Goal: Transaction & Acquisition: Download file/media

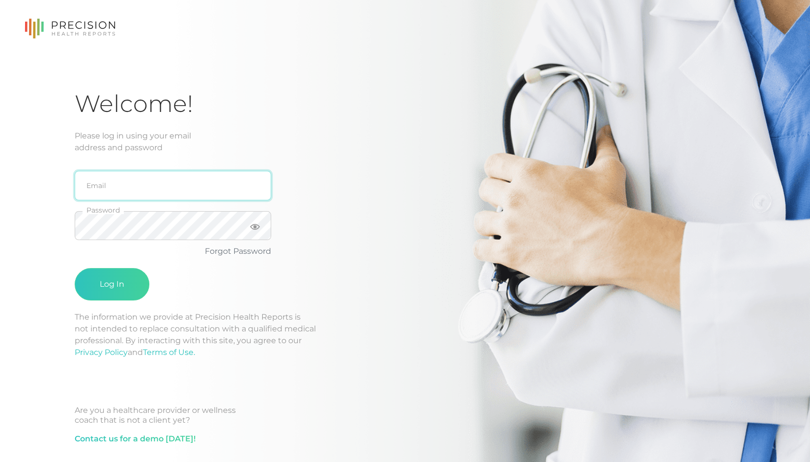
type input "[EMAIL_ADDRESS][DOMAIN_NAME]"
click at [209, 190] on input "[EMAIL_ADDRESS][DOMAIN_NAME]" at bounding box center [173, 185] width 197 height 29
click at [374, 201] on div "[EMAIL_ADDRESS][DOMAIN_NAME] Email Password Forgot Password Log In" at bounding box center [232, 233] width 315 height 158
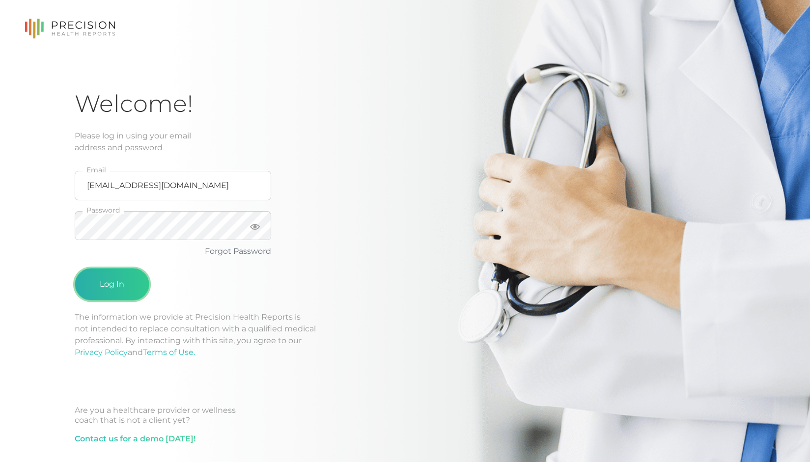
click at [108, 289] on button "Log In" at bounding box center [112, 284] width 75 height 32
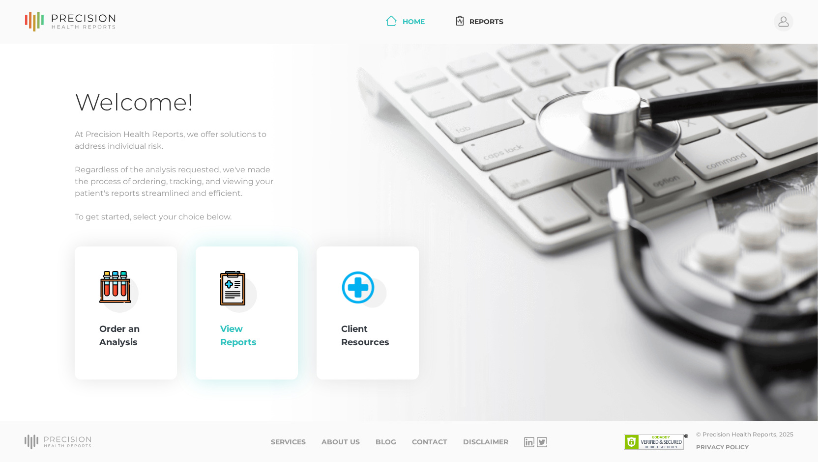
click at [239, 308] on circle at bounding box center [239, 295] width 36 height 36
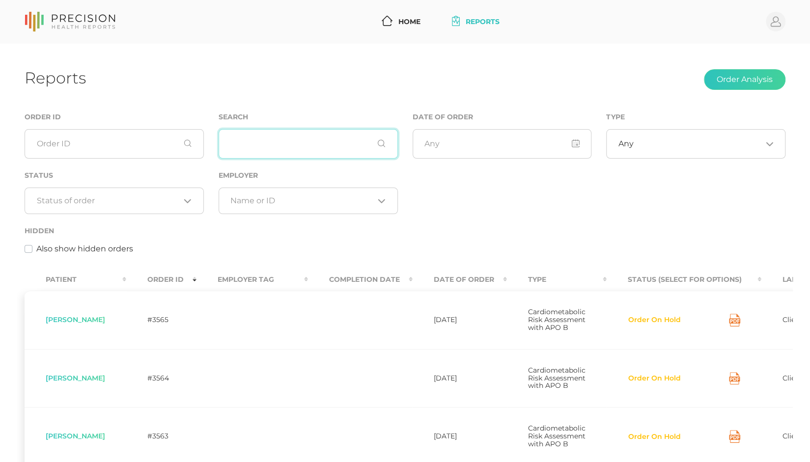
click at [276, 157] on input "text" at bounding box center [308, 143] width 179 height 29
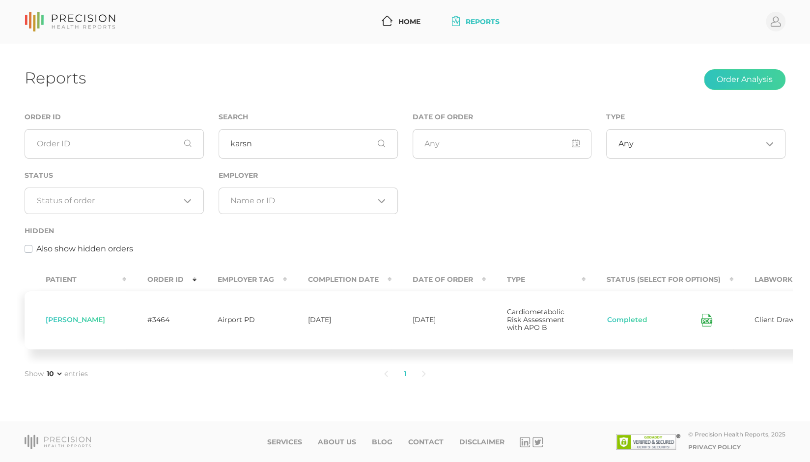
click at [701, 322] on icon at bounding box center [706, 320] width 11 height 13
drag, startPoint x: 253, startPoint y: 141, endPoint x: 195, endPoint y: 144, distance: 57.6
click at [195, 144] on div "Order ID Search karsn Date of Order Type Any Loading... Status Loading... Emplo…" at bounding box center [405, 188] width 776 height 155
click at [702, 325] on icon at bounding box center [706, 320] width 11 height 13
drag, startPoint x: 291, startPoint y: 145, endPoint x: 212, endPoint y: 151, distance: 79.3
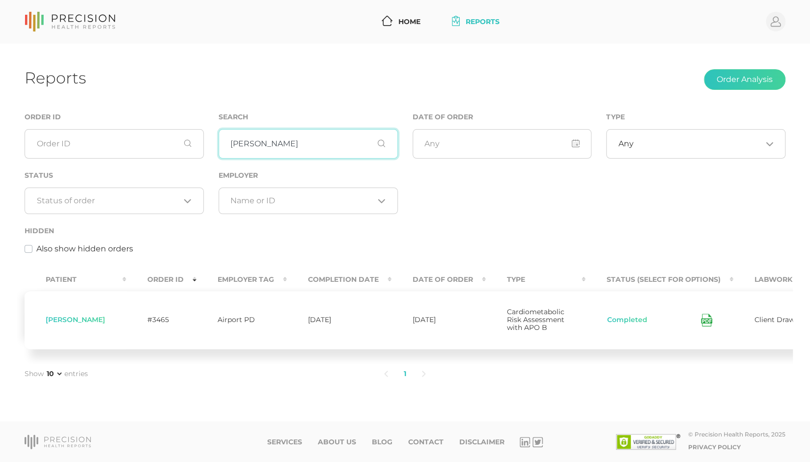
click at [212, 151] on div "Search [PERSON_NAME]" at bounding box center [308, 140] width 194 height 58
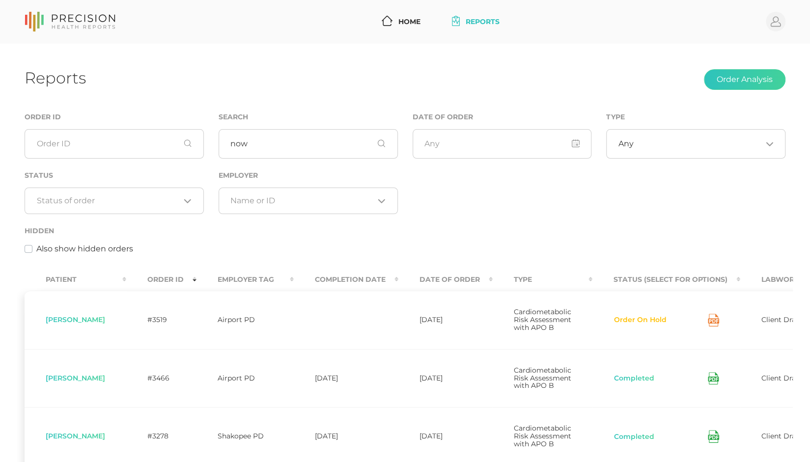
click at [719, 385] on icon at bounding box center [713, 378] width 11 height 13
drag, startPoint x: 292, startPoint y: 144, endPoint x: 197, endPoint y: 151, distance: 96.1
click at [197, 151] on div "Order ID Search now Date of Order Type Any Loading... Status Loading... Employe…" at bounding box center [405, 188] width 776 height 155
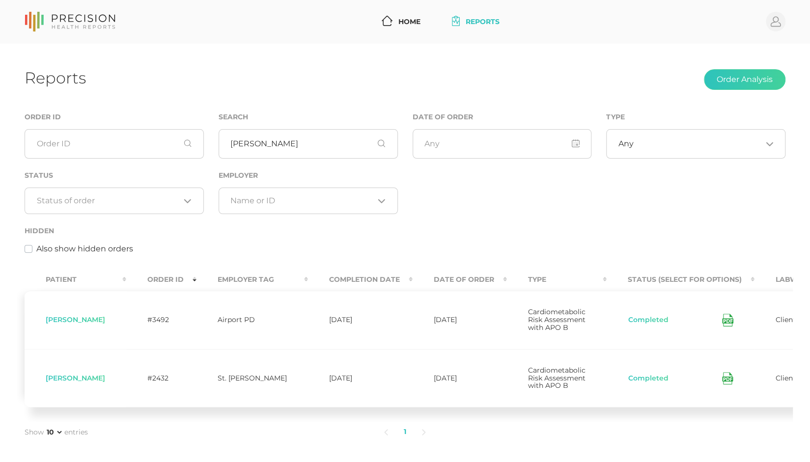
click at [722, 321] on icon at bounding box center [727, 320] width 11 height 13
drag, startPoint x: 303, startPoint y: 143, endPoint x: 202, endPoint y: 148, distance: 101.4
click at [202, 148] on div "Order ID Search [PERSON_NAME] Date of Order Type Any Loading... Status Loading.…" at bounding box center [405, 188] width 776 height 155
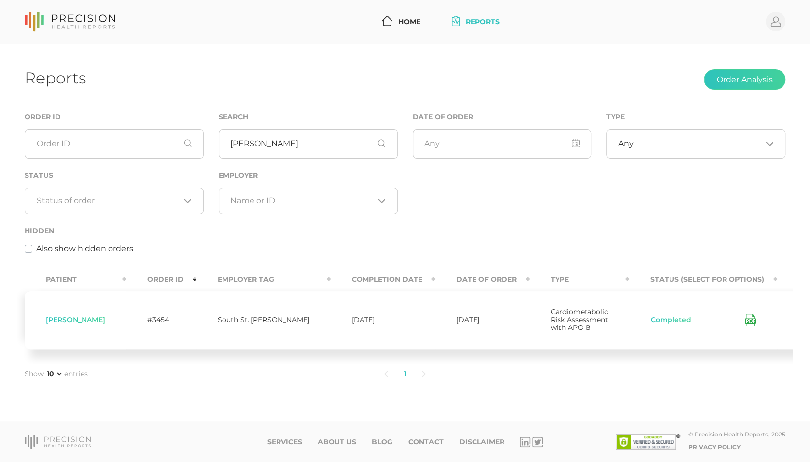
click at [745, 324] on icon at bounding box center [750, 320] width 11 height 13
drag, startPoint x: 290, startPoint y: 146, endPoint x: 201, endPoint y: 152, distance: 89.1
click at [201, 152] on div "Order ID Search [PERSON_NAME] Date of Order Type Any Loading... Status Loading.…" at bounding box center [405, 188] width 776 height 155
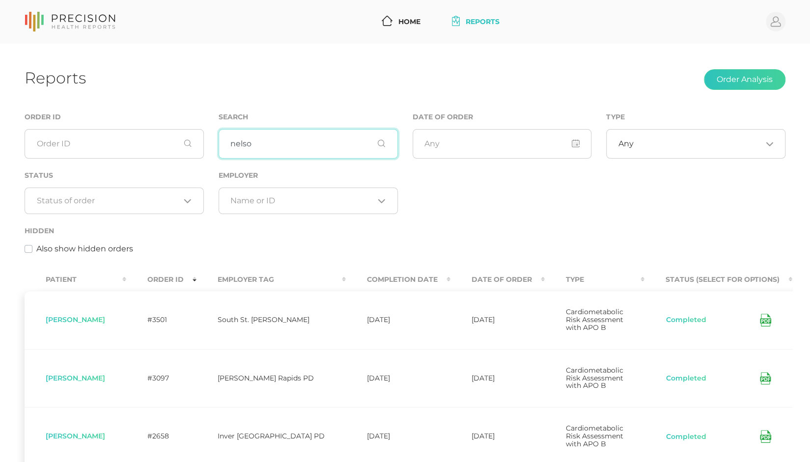
type input "nelso"
click at [741, 325] on td "Completed" at bounding box center [719, 320] width 148 height 58
click at [760, 322] on icon at bounding box center [765, 320] width 11 height 13
